Goal: Task Accomplishment & Management: Manage account settings

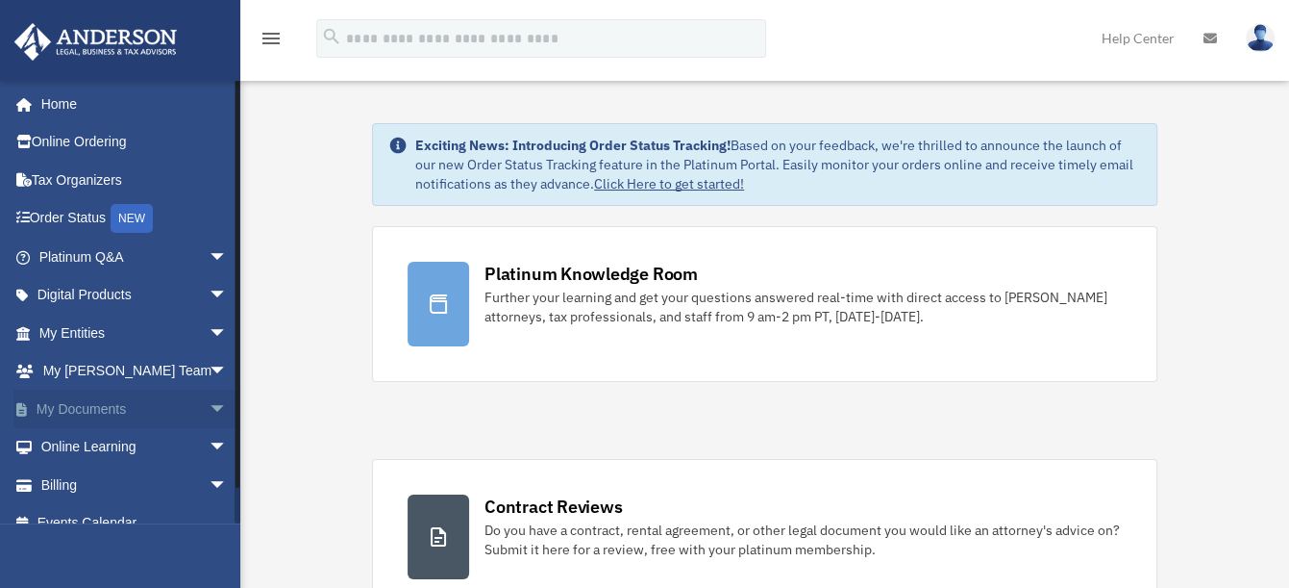
click at [185, 404] on link "My Documents arrow_drop_down" at bounding box center [134, 408] width 243 height 38
click at [209, 410] on span "arrow_drop_down" at bounding box center [228, 408] width 38 height 39
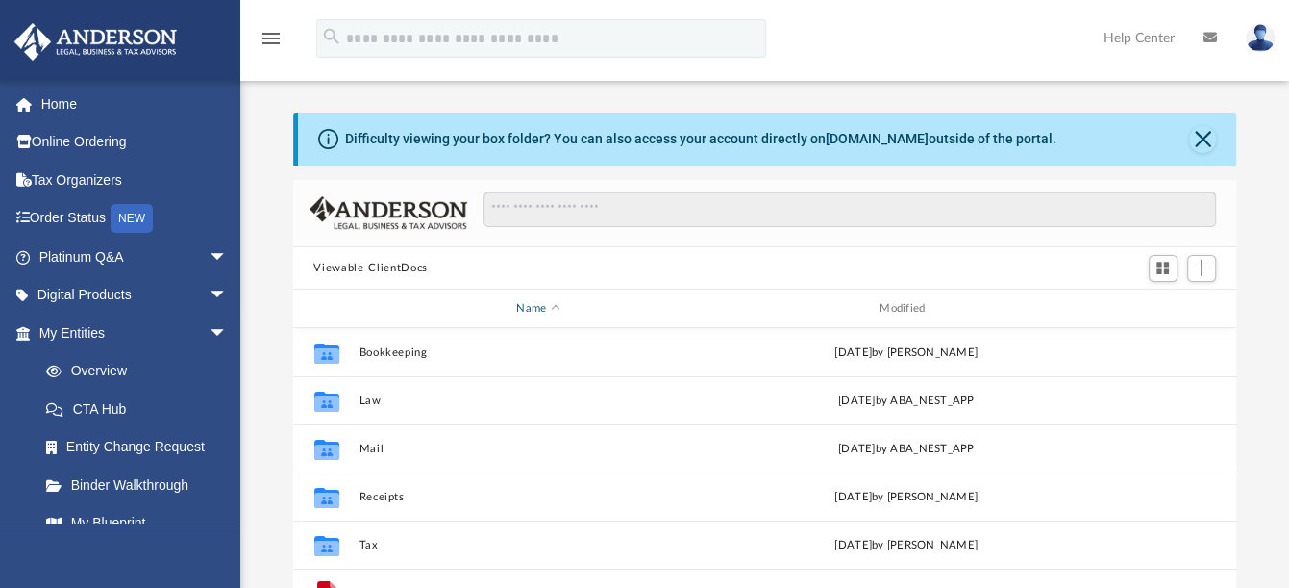
scroll to position [420, 928]
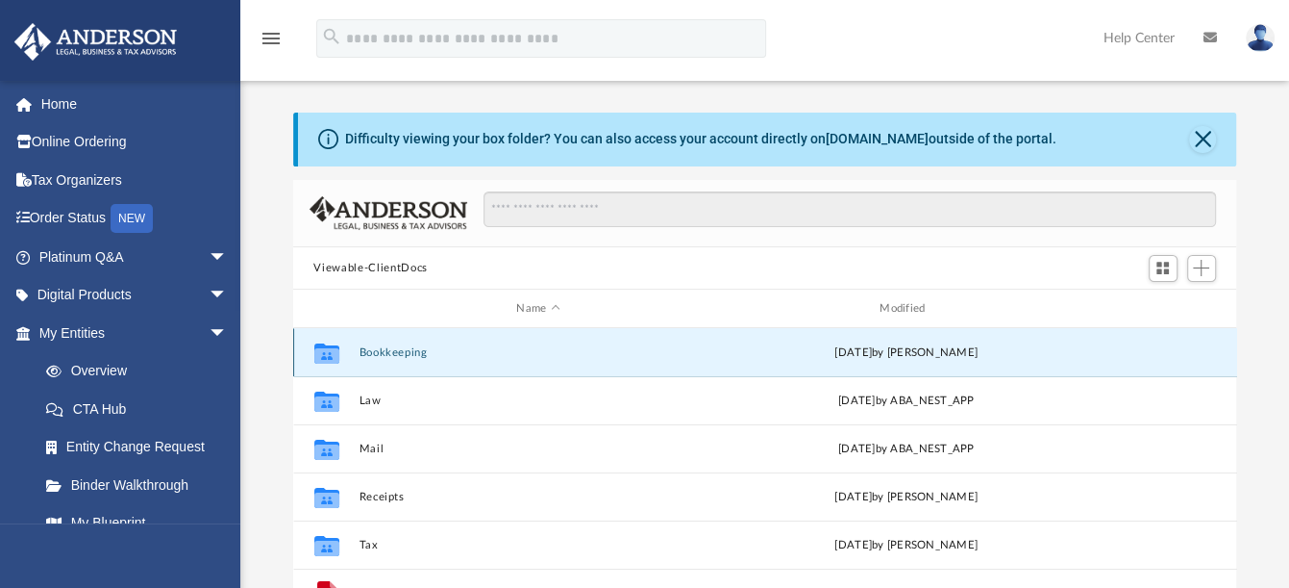
click at [411, 348] on button "Bookkeeping" at bounding box center [539, 352] width 360 height 13
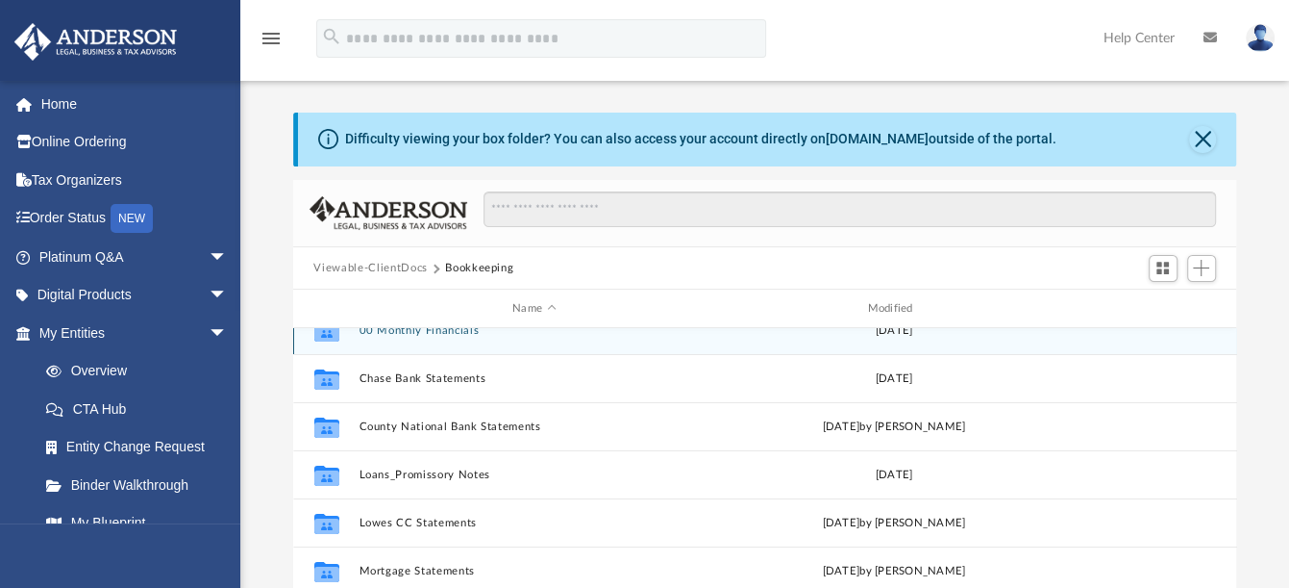
scroll to position [33, 0]
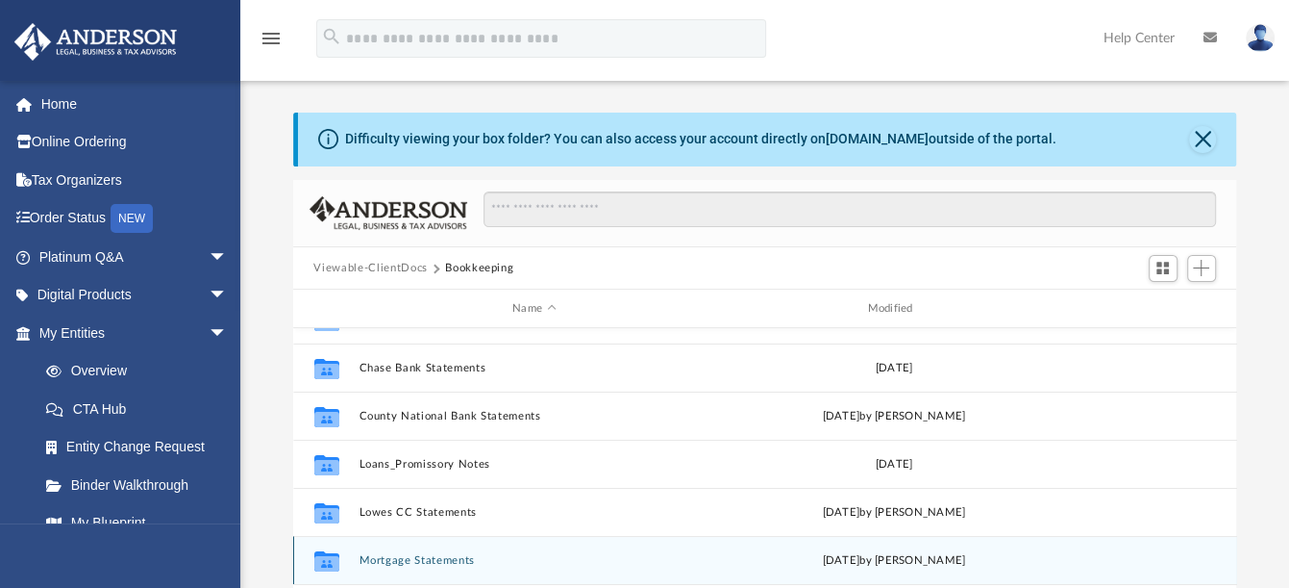
click at [420, 560] on button "Mortgage Statements" at bounding box center [534, 560] width 351 height 13
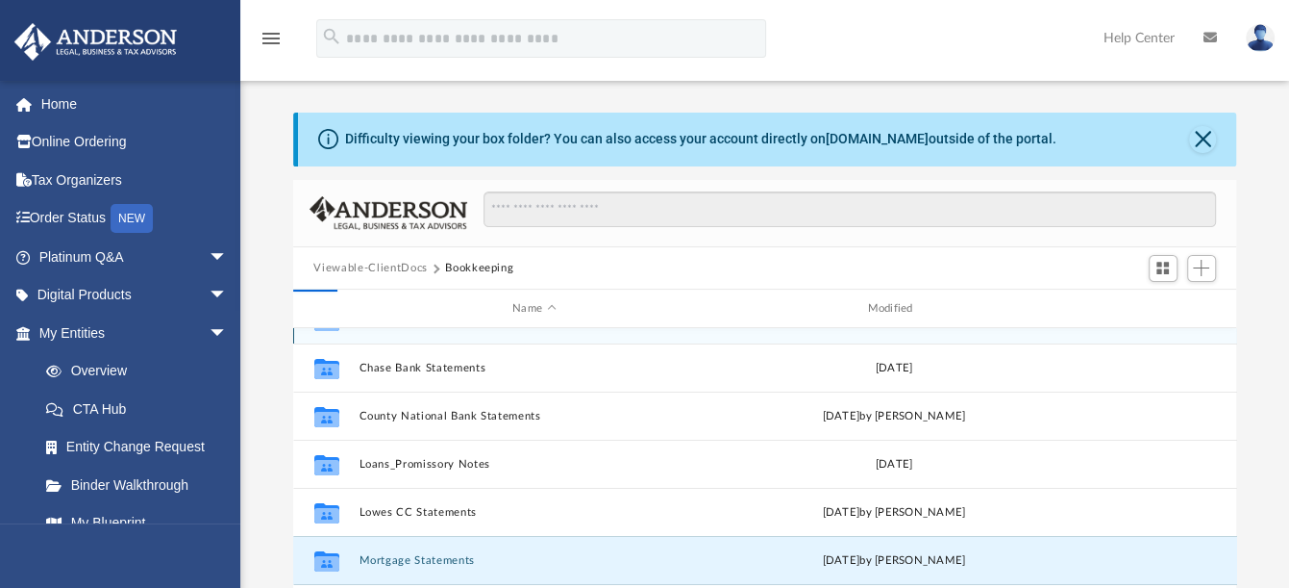
scroll to position [0, 0]
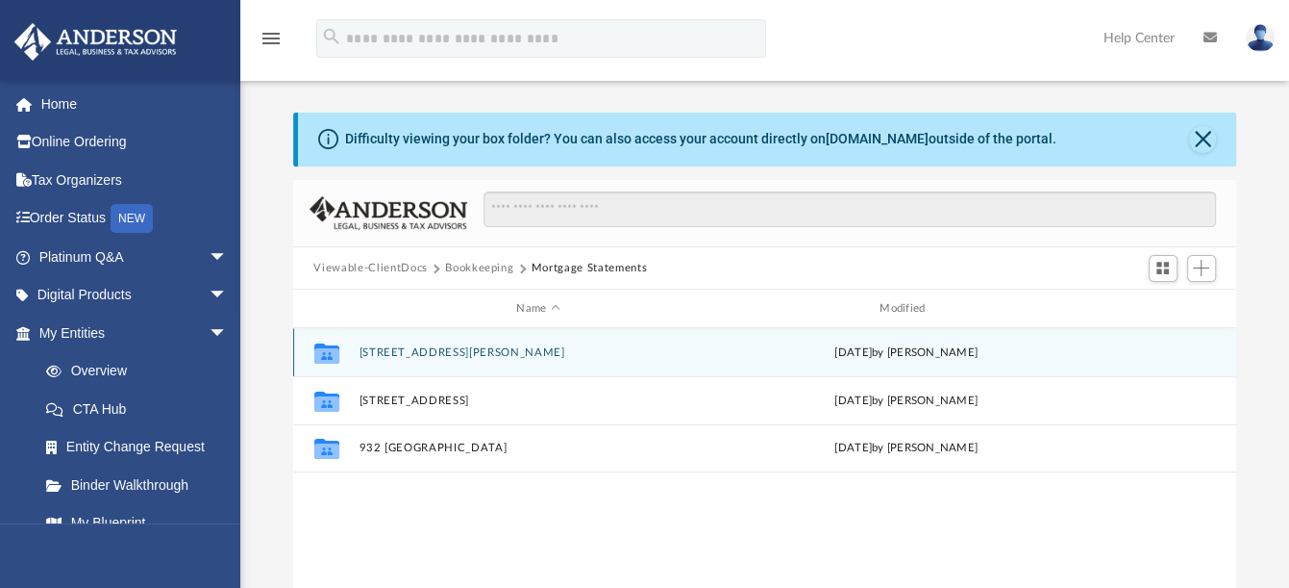
click at [409, 346] on button "6456 Gillis Dr" at bounding box center [539, 352] width 360 height 13
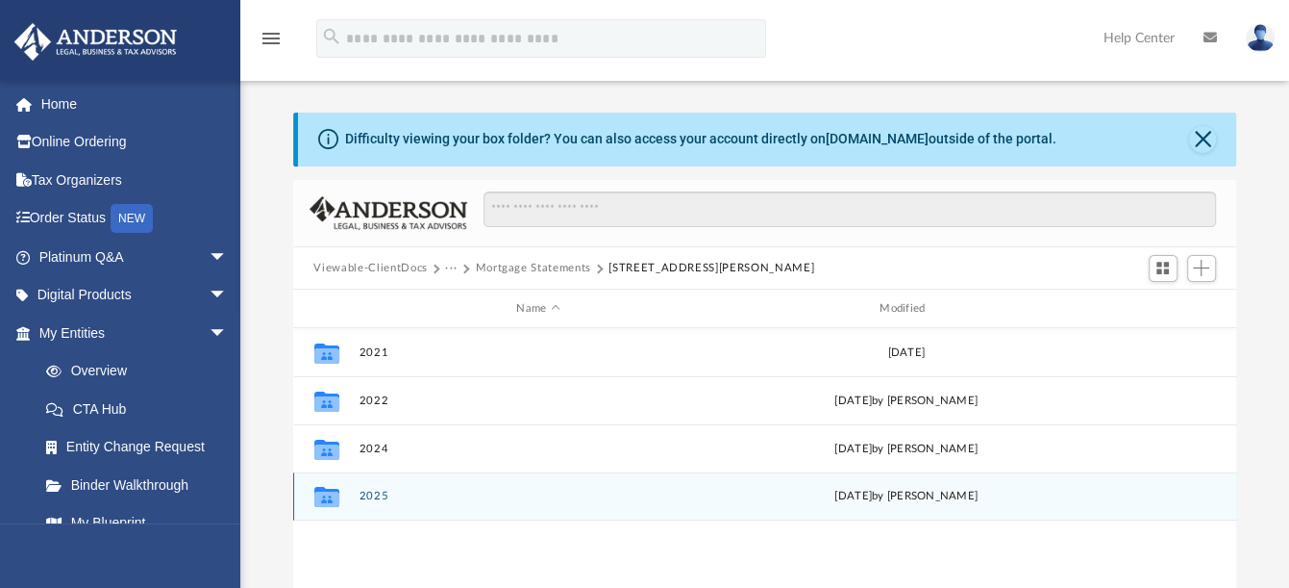
click at [370, 490] on button "2025" at bounding box center [539, 496] width 360 height 13
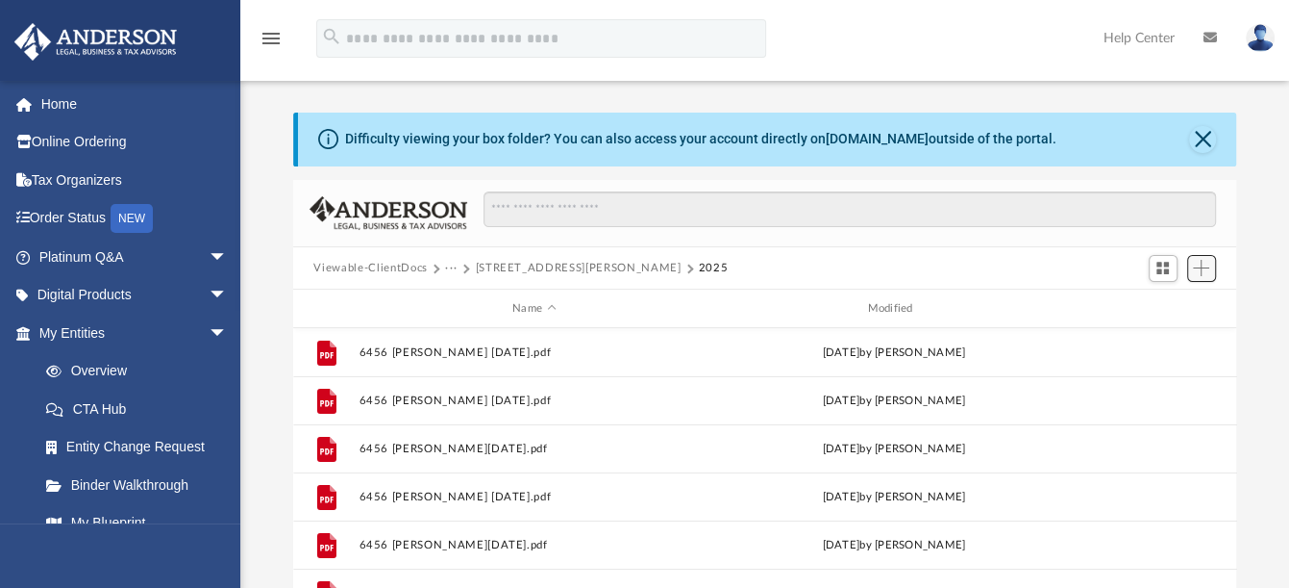
click at [1194, 270] on span "Add" at bounding box center [1201, 268] width 16 height 16
click at [1169, 307] on li "Upload" at bounding box center [1174, 306] width 62 height 20
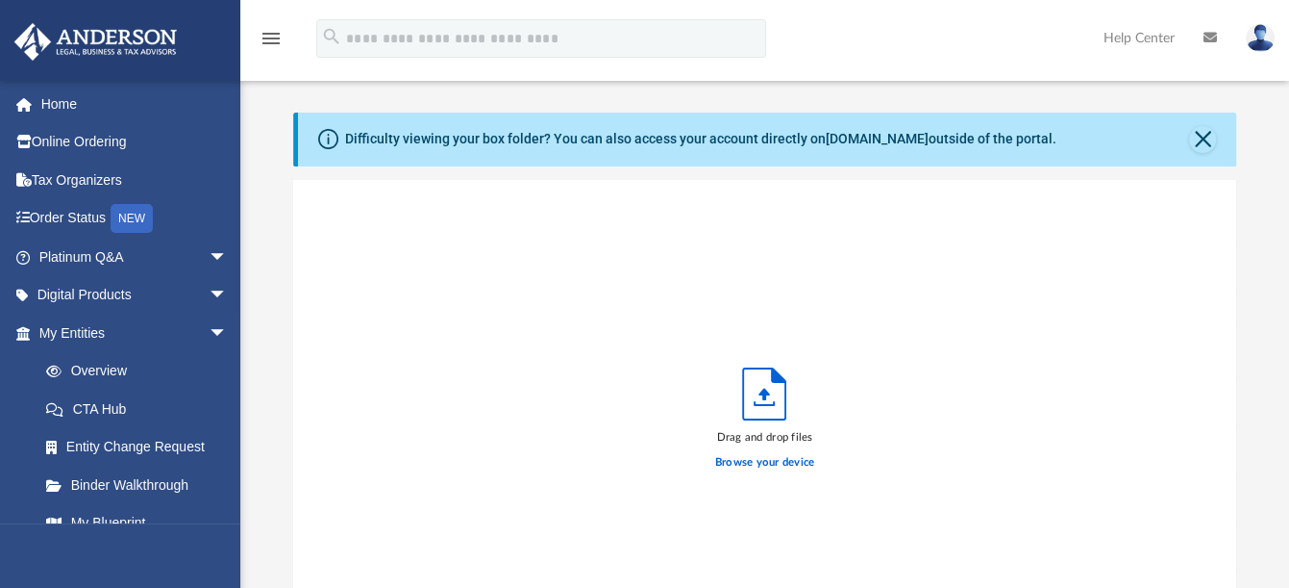
scroll to position [471, 928]
click at [802, 464] on label "Browse your device" at bounding box center [765, 462] width 100 height 17
click at [0, 0] on input "Browse your device" at bounding box center [0, 0] width 0 height 0
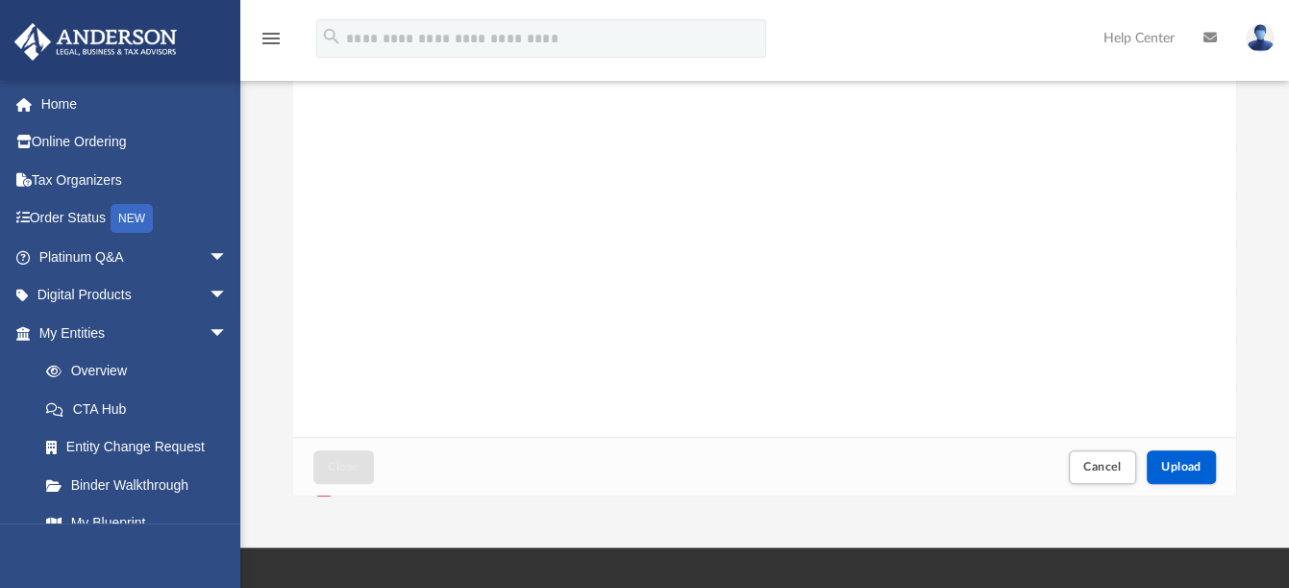
scroll to position [534, 0]
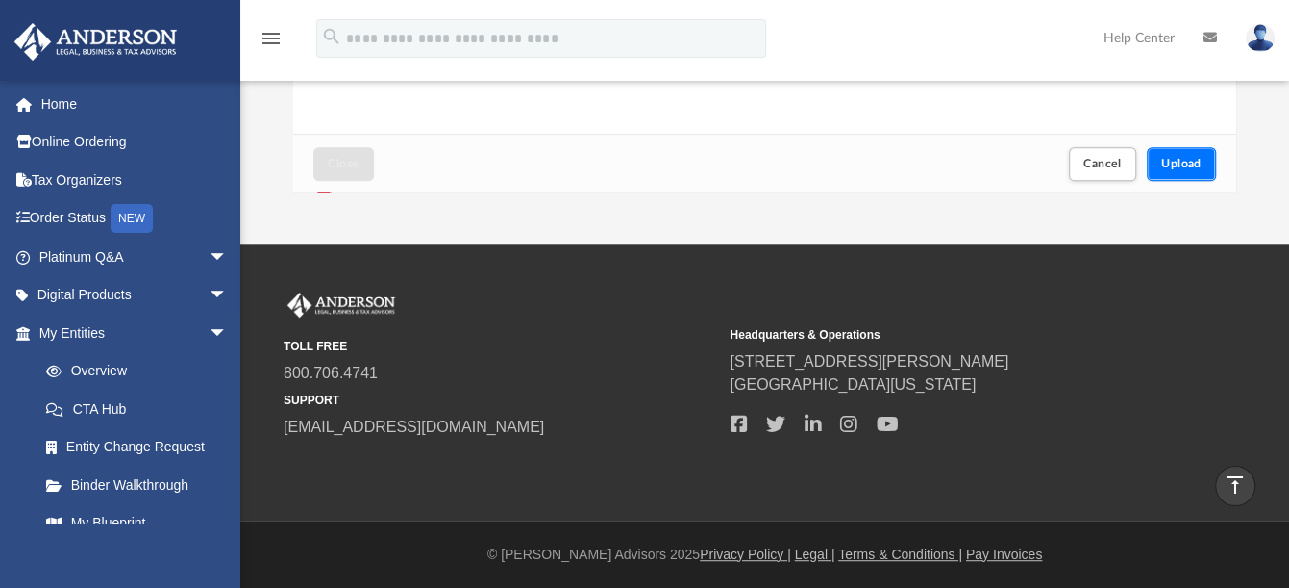
click at [1173, 160] on span "Upload" at bounding box center [1182, 164] width 40 height 12
click at [356, 164] on span "Close" at bounding box center [343, 164] width 31 height 12
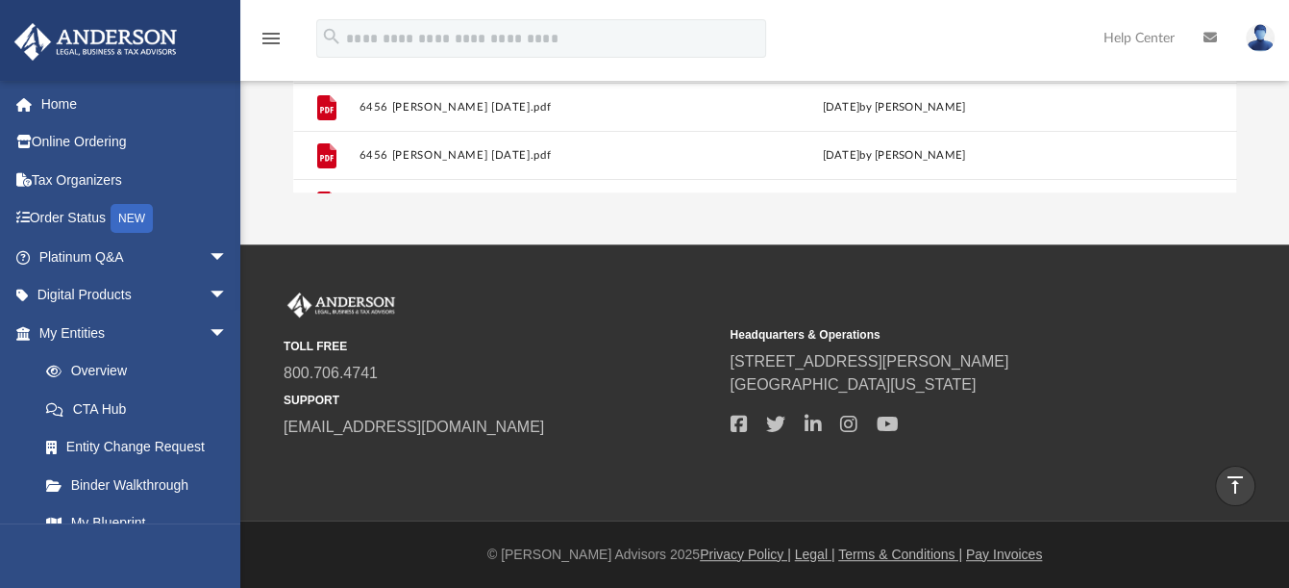
scroll to position [0, 0]
